Goal: Transaction & Acquisition: Purchase product/service

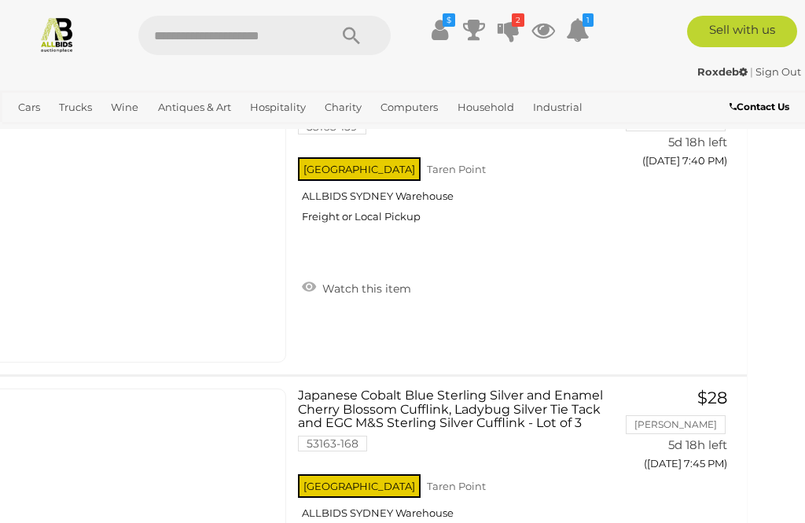
scroll to position [2570, 35]
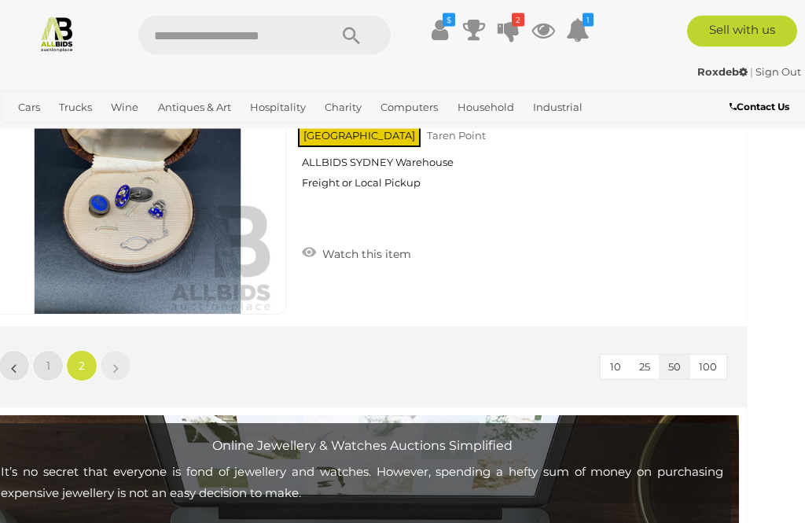
scroll to position [2923, 35]
click at [53, 355] on link "1" at bounding box center [47, 365] width 31 height 31
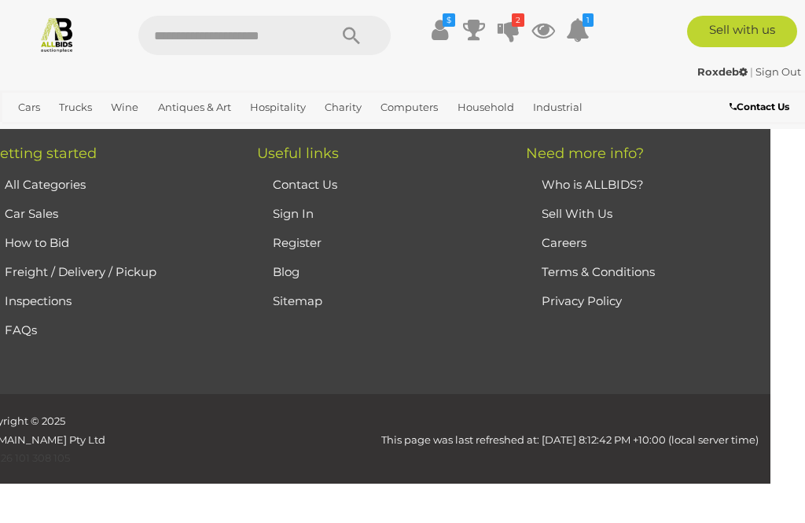
scroll to position [368, 0]
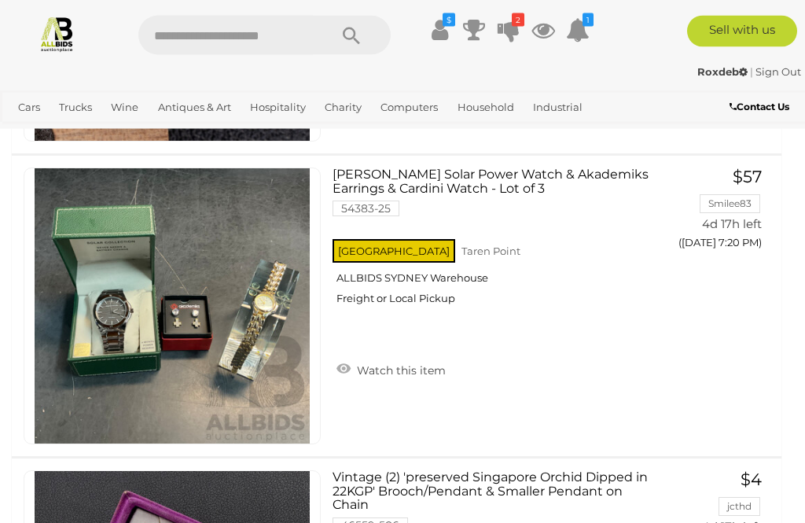
scroll to position [10054, 0]
click at [201, 332] on img at bounding box center [172, 305] width 275 height 275
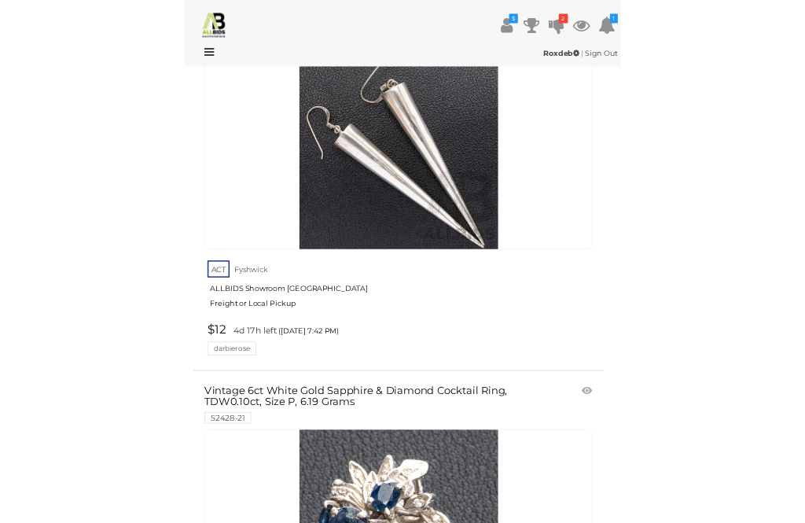
scroll to position [16253, 0]
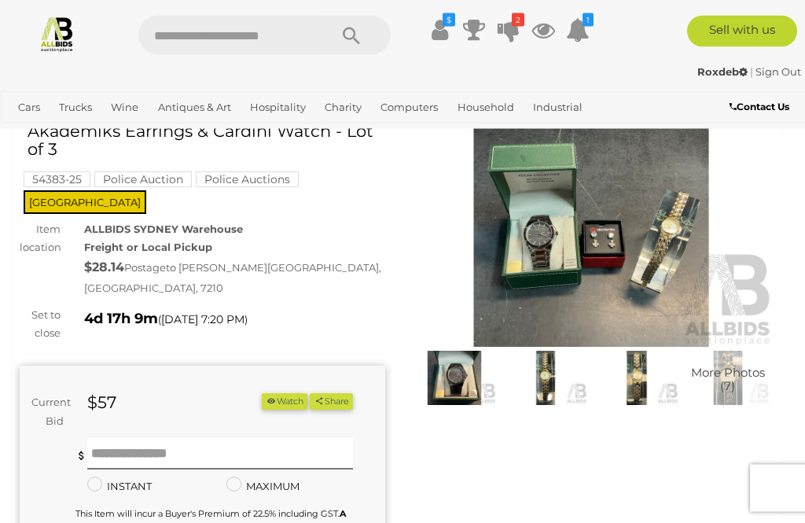
scroll to position [78, 0]
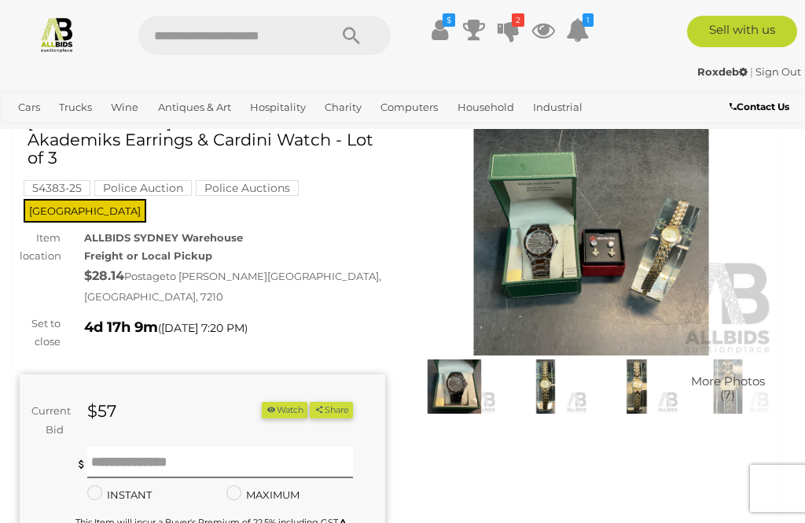
click at [624, 229] on img at bounding box center [591, 237] width 365 height 235
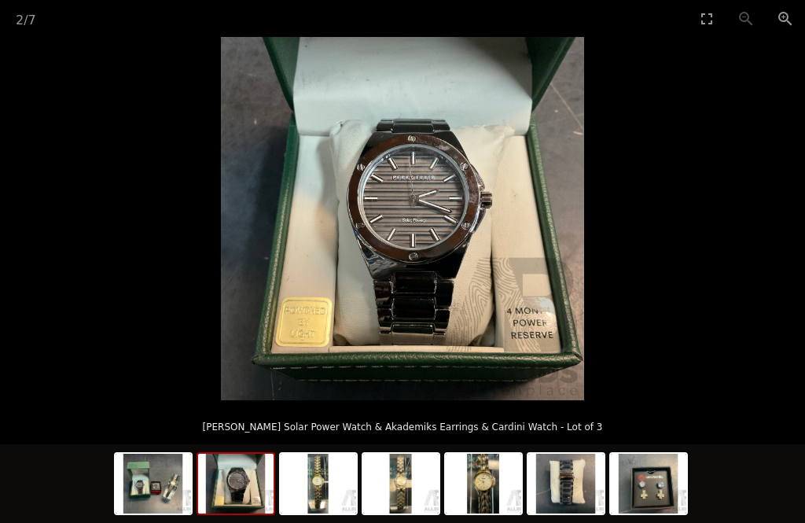
click at [245, 477] on img at bounding box center [235, 483] width 75 height 60
click at [324, 476] on img at bounding box center [318, 483] width 75 height 60
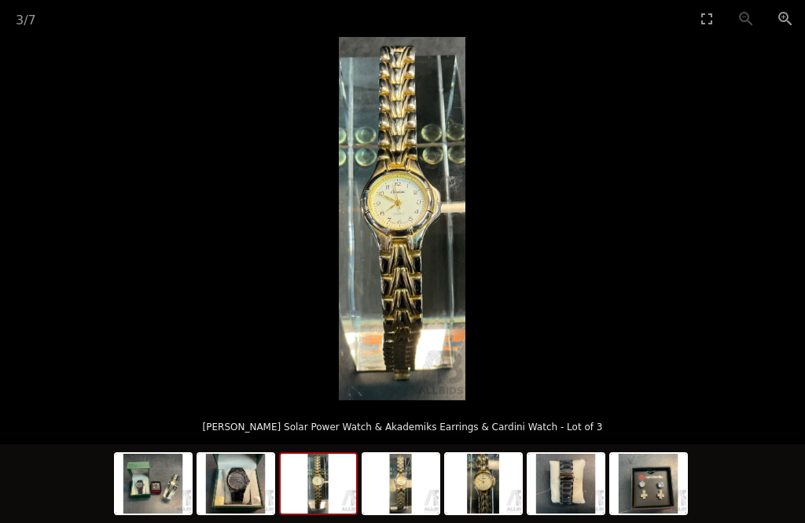
click at [323, 479] on img at bounding box center [318, 483] width 75 height 60
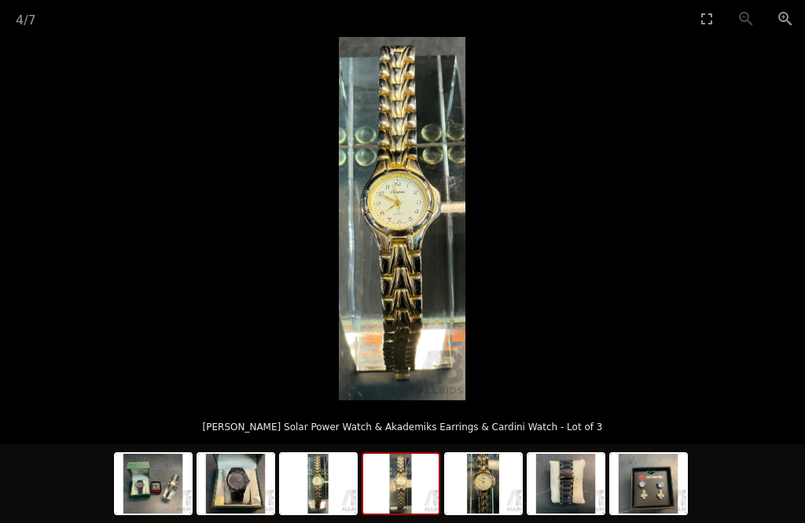
click at [402, 469] on img at bounding box center [400, 483] width 75 height 60
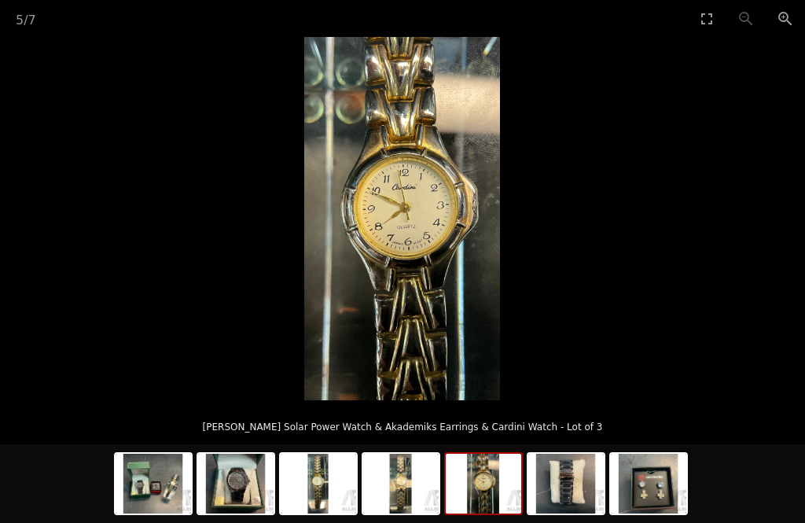
click at [482, 482] on img at bounding box center [483, 483] width 75 height 60
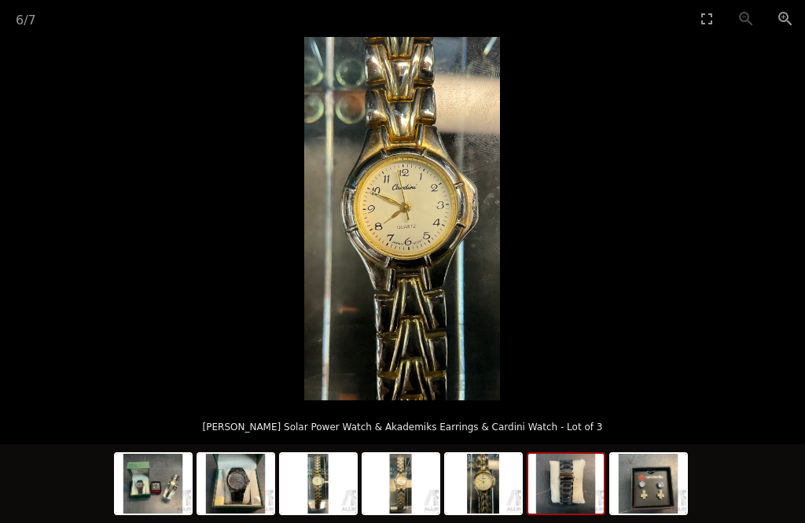
click at [569, 479] on img at bounding box center [565, 483] width 75 height 60
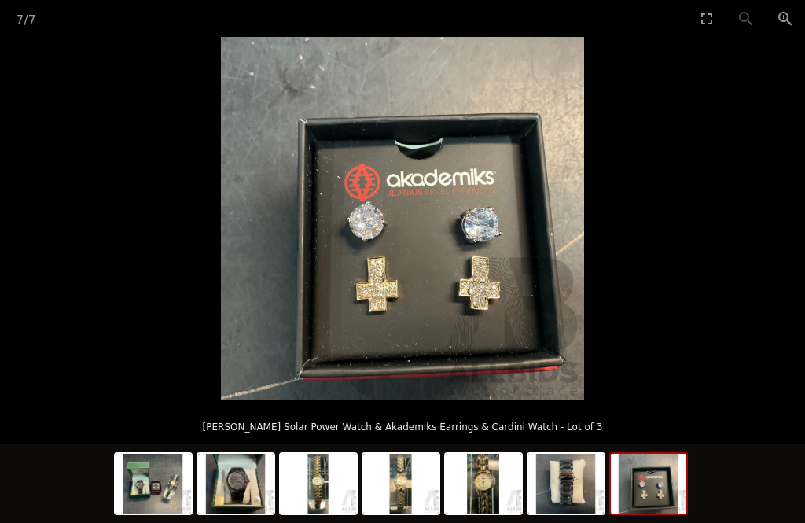
click at [654, 486] on img at bounding box center [648, 483] width 75 height 60
